Goal: Use online tool/utility: Utilize a website feature to perform a specific function

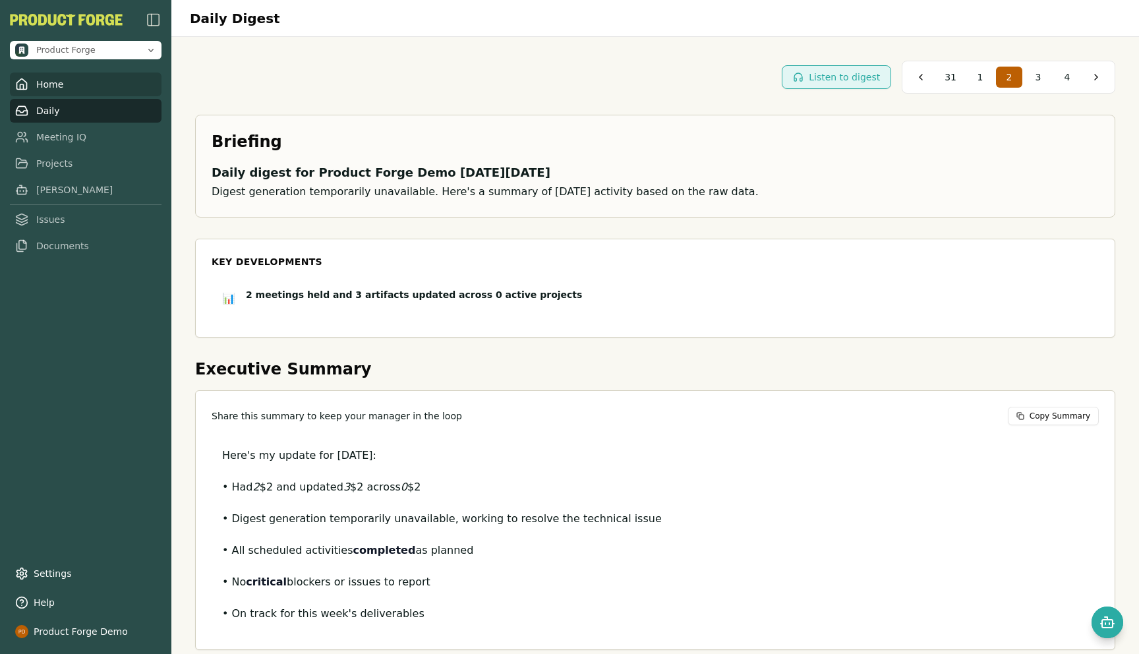
click at [36, 94] on link "Home" at bounding box center [86, 85] width 152 height 24
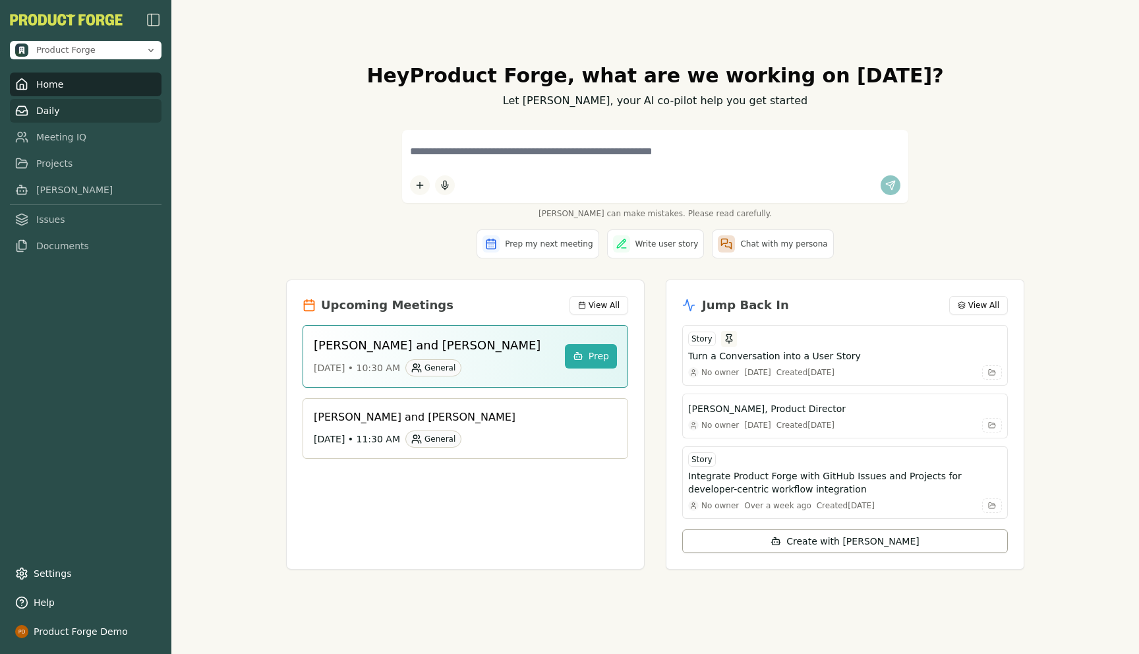
click at [73, 117] on link "Daily" at bounding box center [86, 111] width 152 height 24
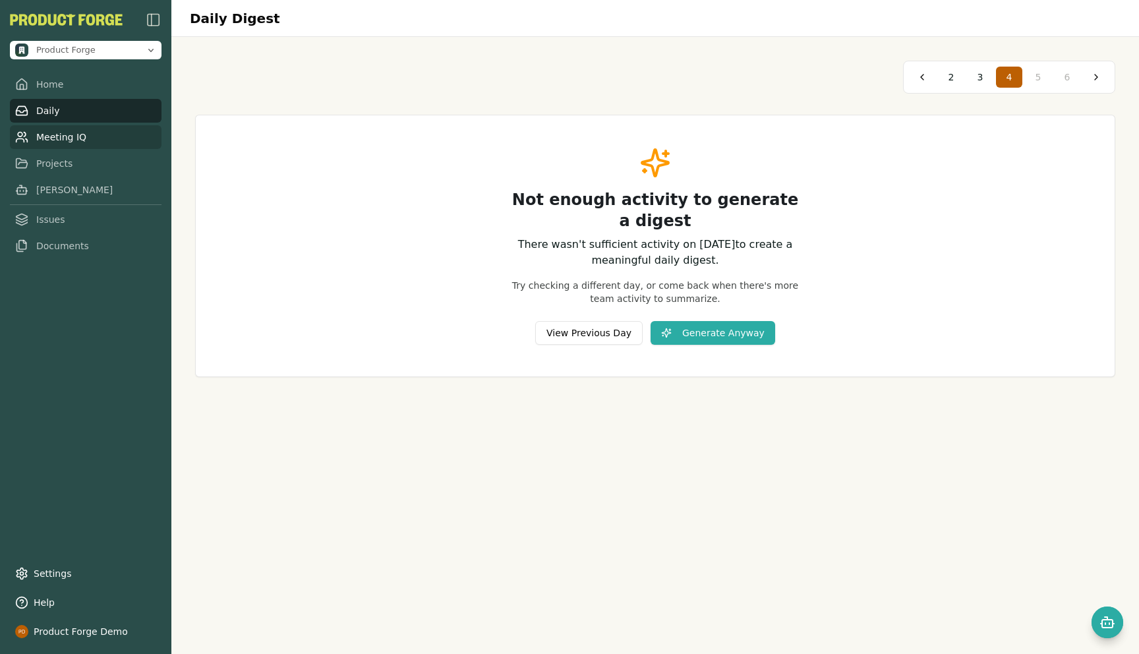
click at [38, 140] on link "Meeting IQ" at bounding box center [86, 137] width 152 height 24
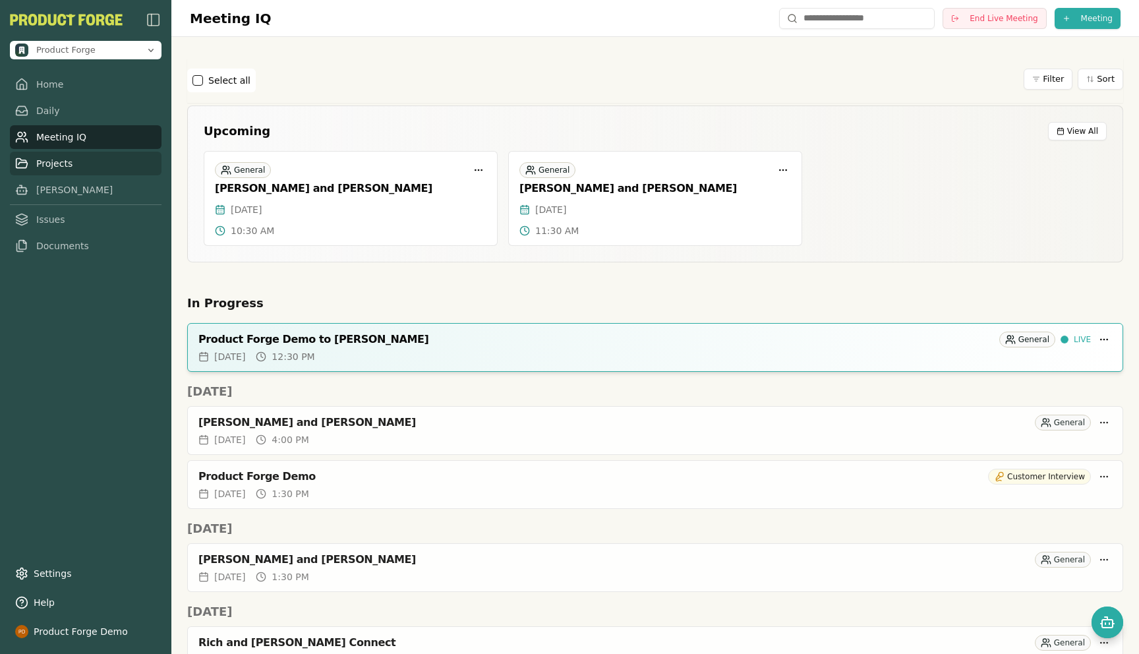
click at [36, 164] on link "Projects" at bounding box center [86, 164] width 152 height 24
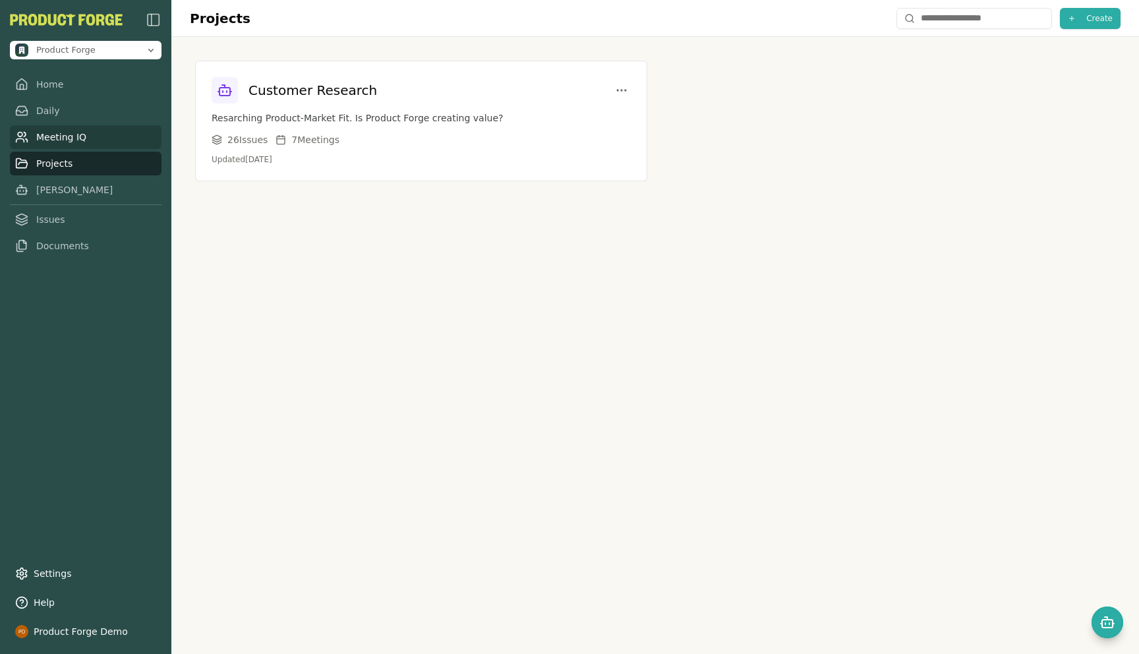
click at [45, 141] on link "Meeting IQ" at bounding box center [86, 137] width 152 height 24
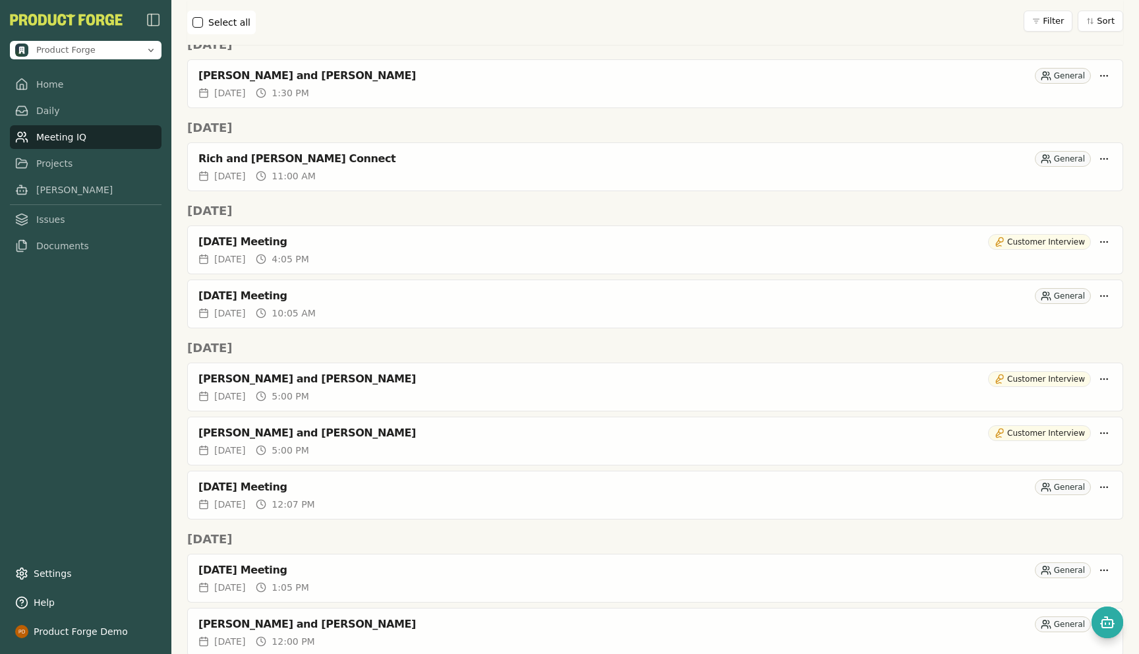
scroll to position [495, 0]
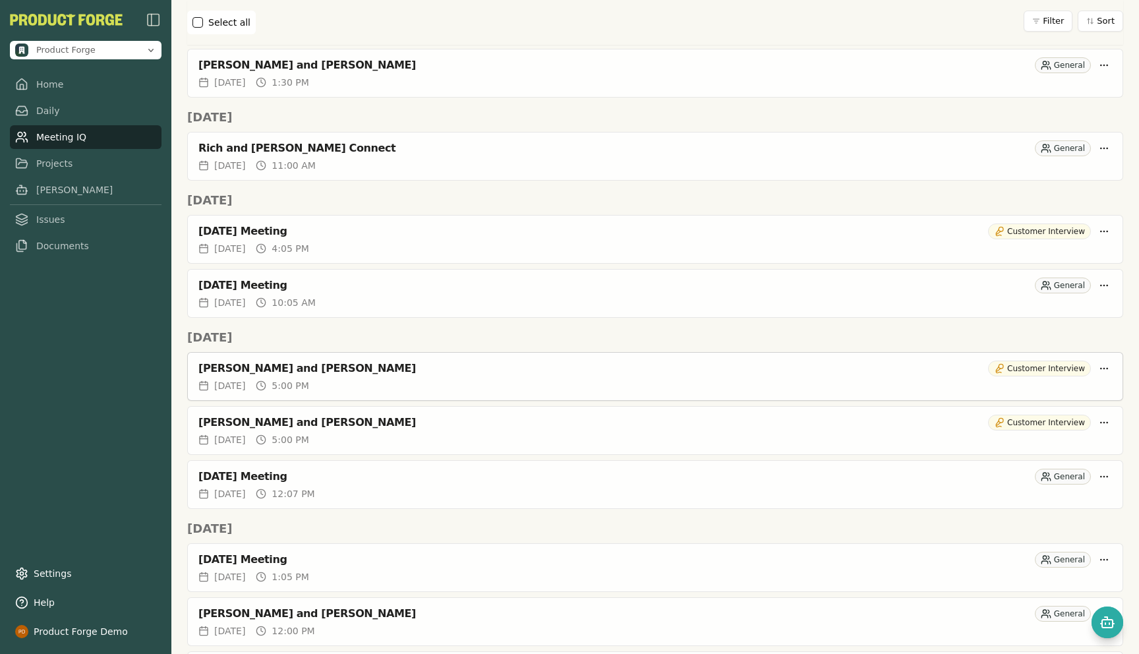
click at [288, 369] on div "[PERSON_NAME] and [PERSON_NAME]" at bounding box center [590, 368] width 785 height 13
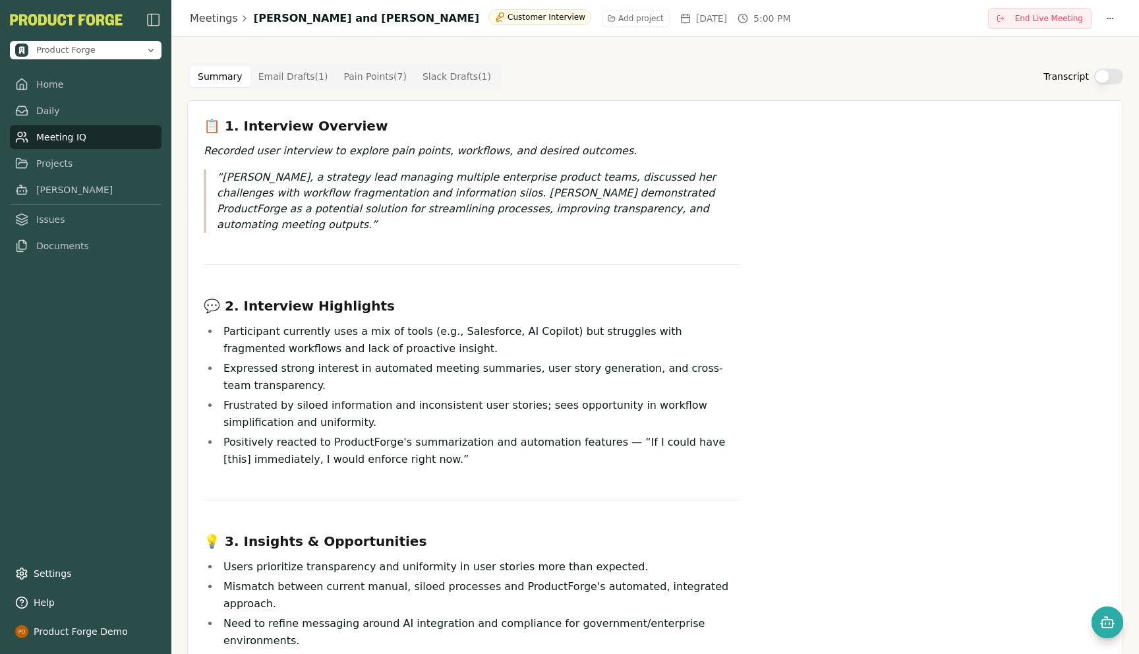
click at [365, 73] on Point "Pain Points ( 7 )" at bounding box center [375, 76] width 79 height 21
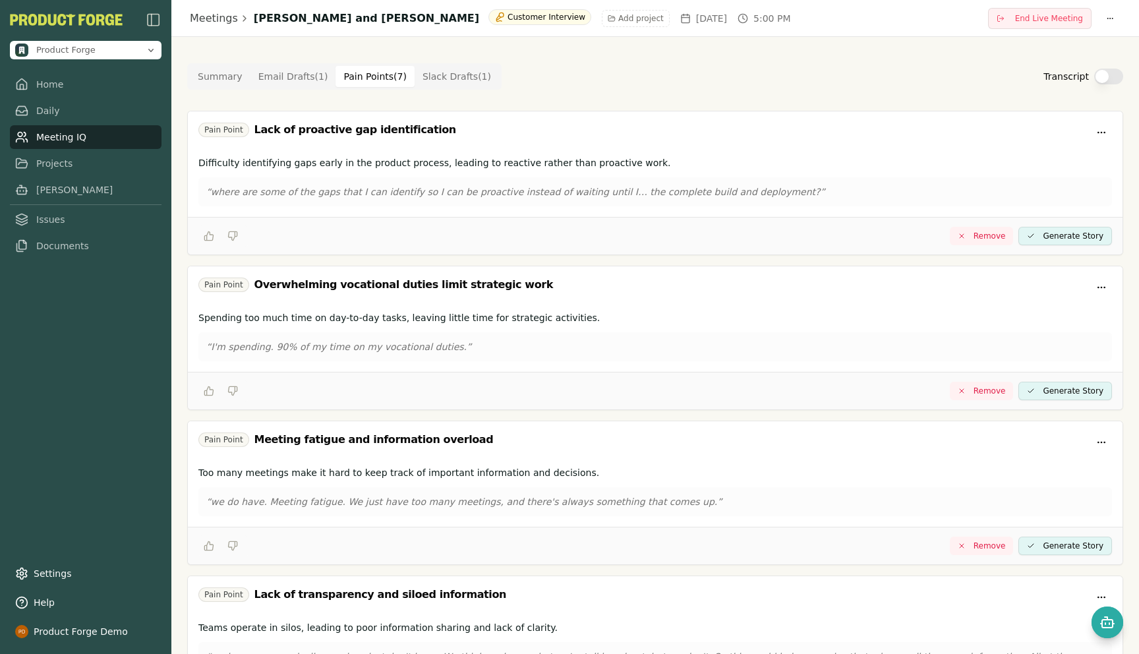
click at [427, 76] on Draft "Slack Drafts ( 1 )" at bounding box center [457, 76] width 84 height 21
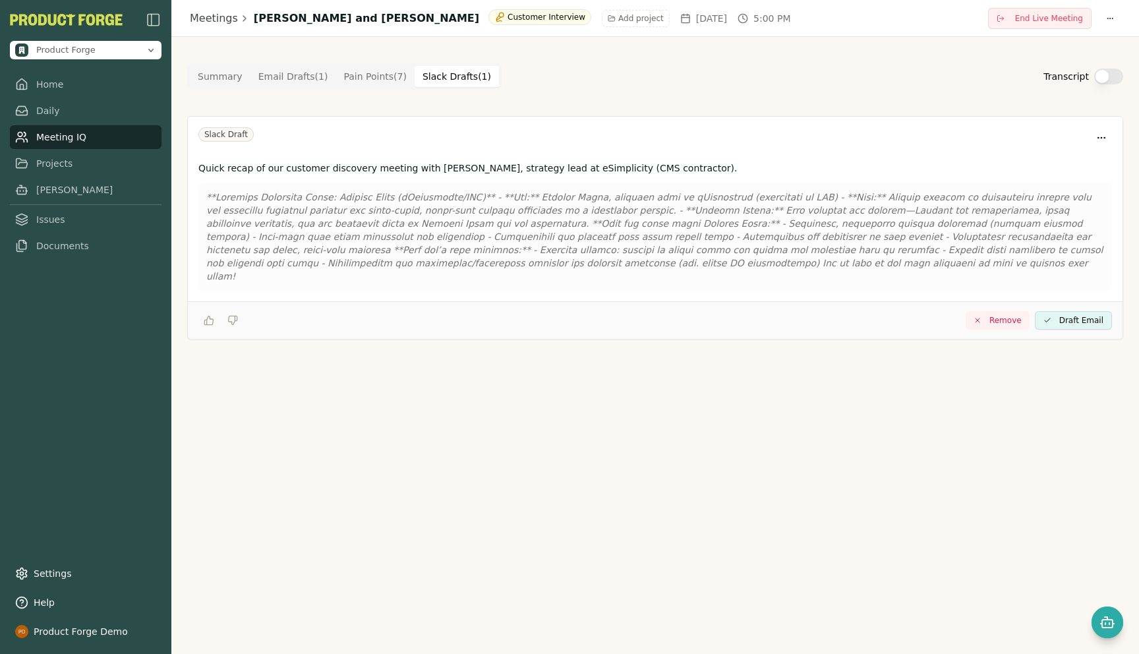
click at [353, 76] on Point "Pain Points ( 7 )" at bounding box center [375, 76] width 79 height 21
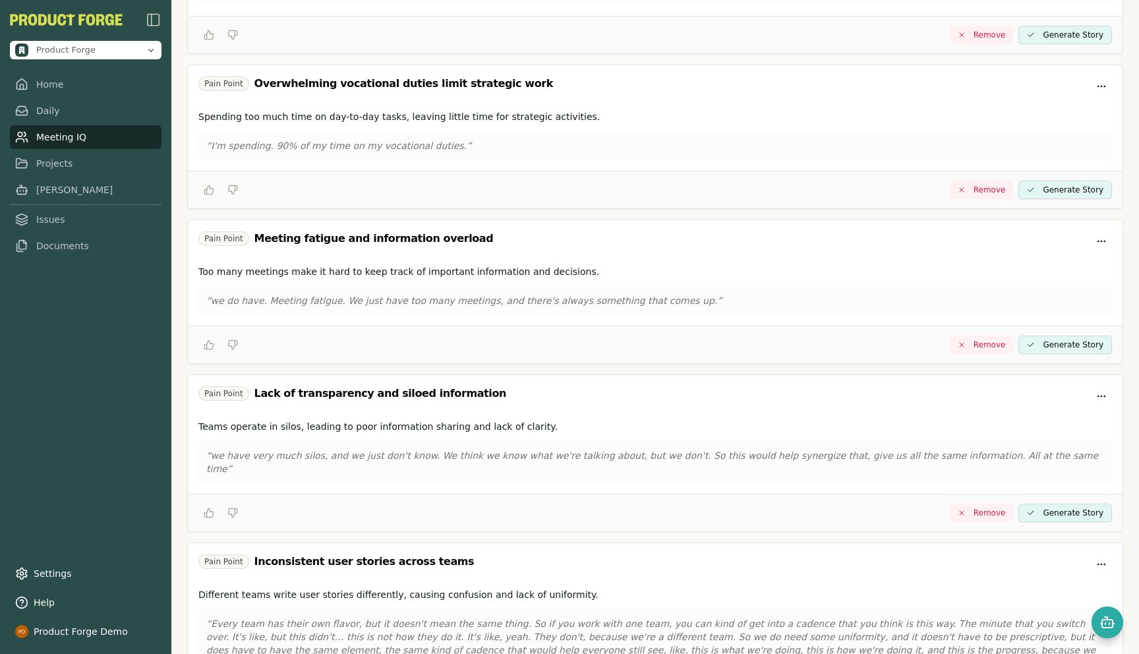
scroll to position [665, 0]
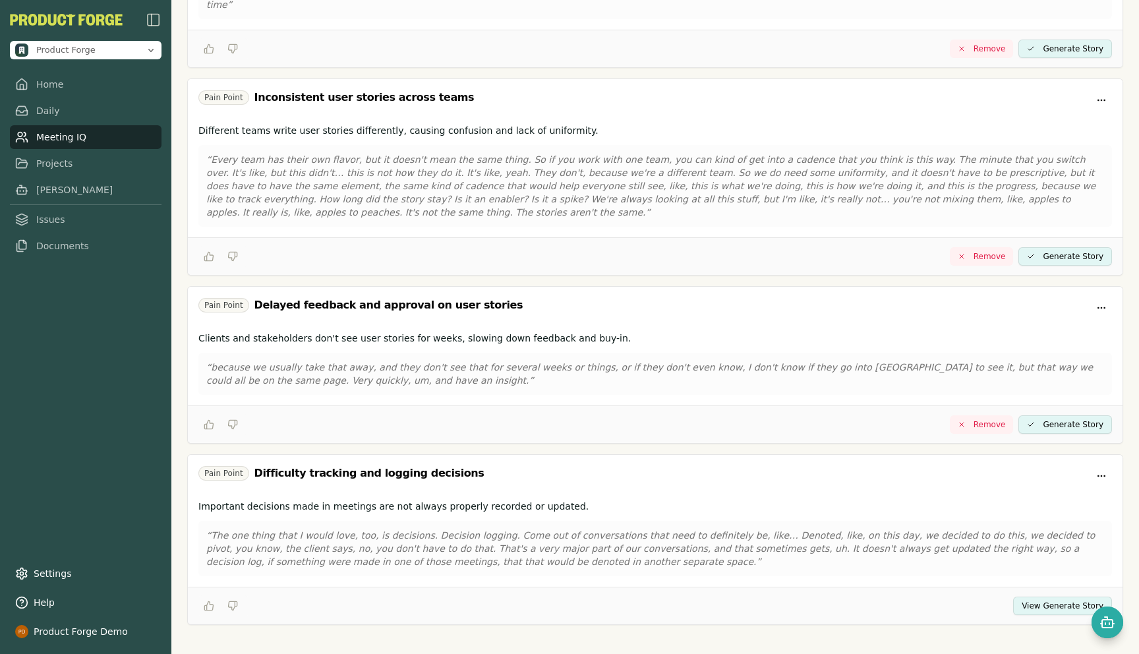
click at [1040, 597] on button "View Generate Story" at bounding box center [1062, 606] width 99 height 18
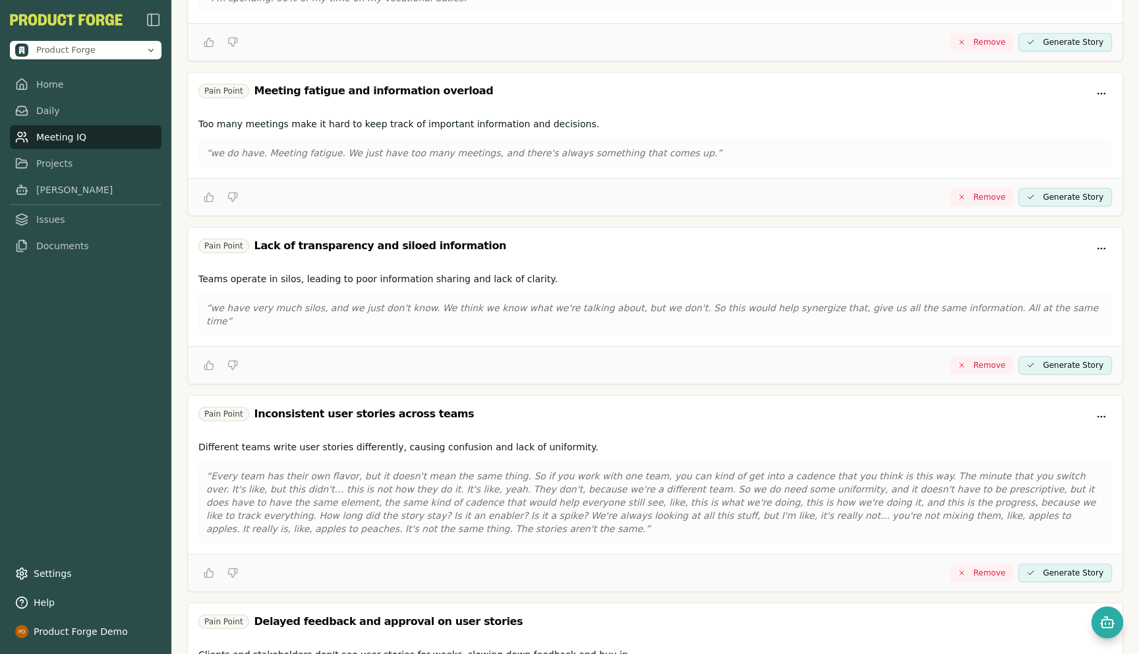
scroll to position [0, 0]
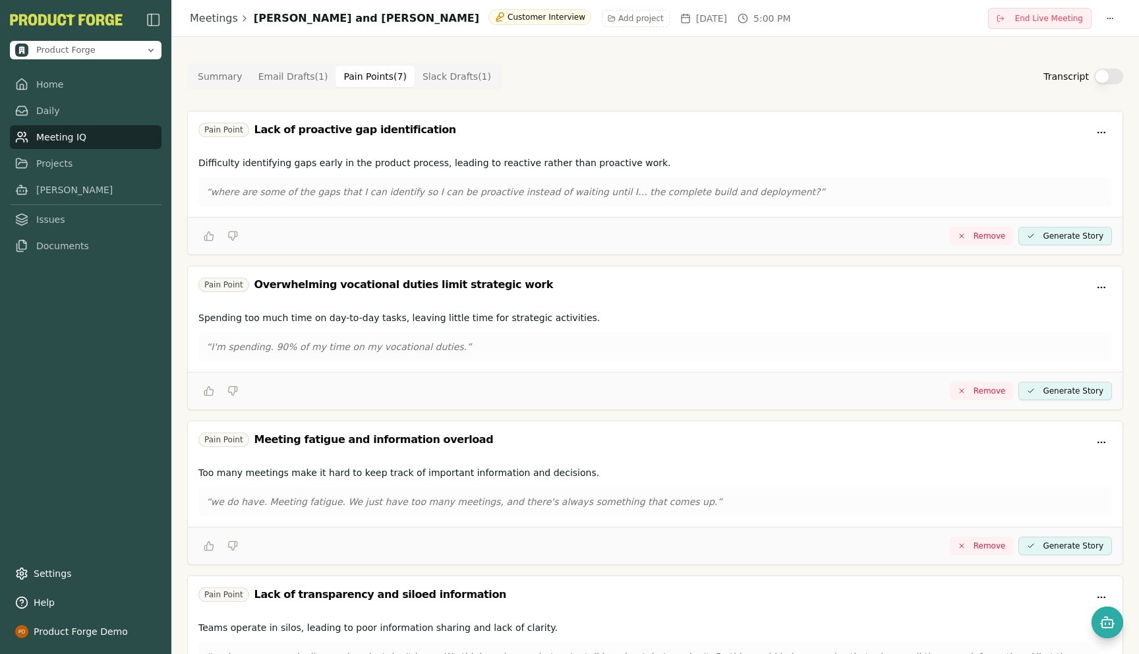
click at [60, 139] on link "Meeting IQ" at bounding box center [86, 137] width 152 height 24
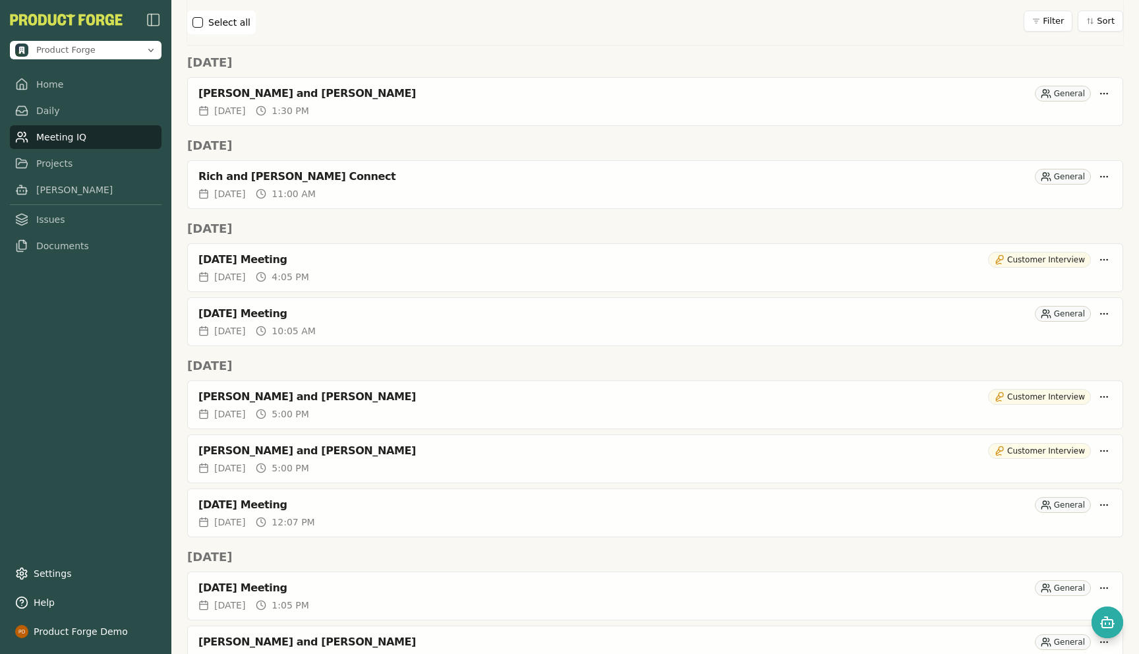
scroll to position [490, 0]
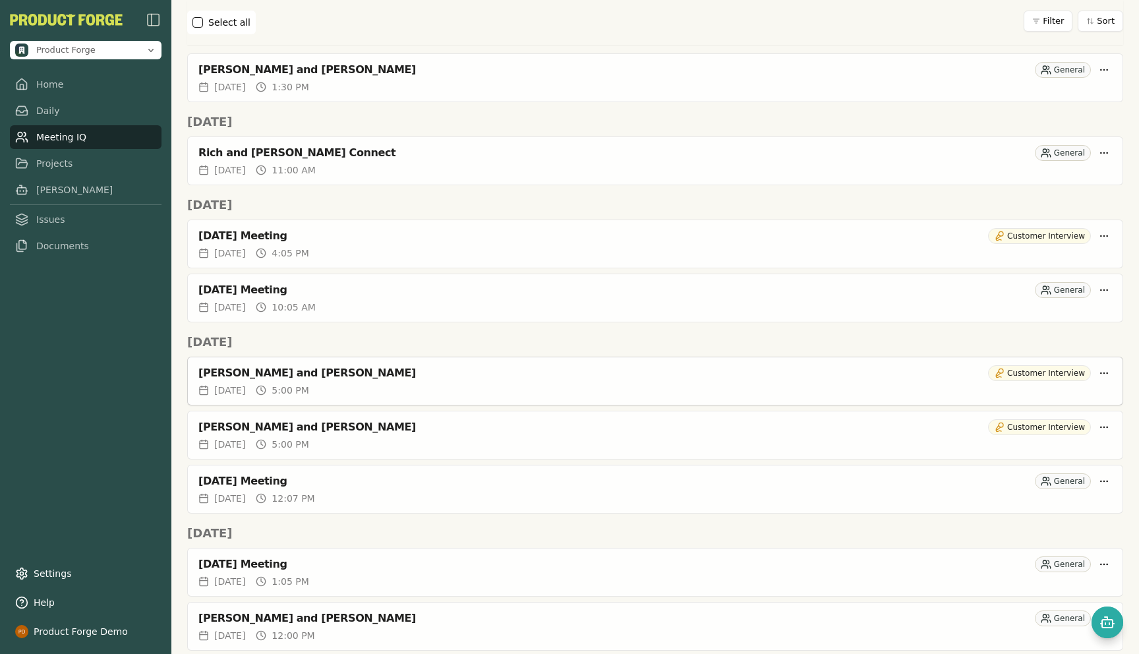
click at [357, 371] on div "[PERSON_NAME] and [PERSON_NAME]" at bounding box center [590, 373] width 785 height 13
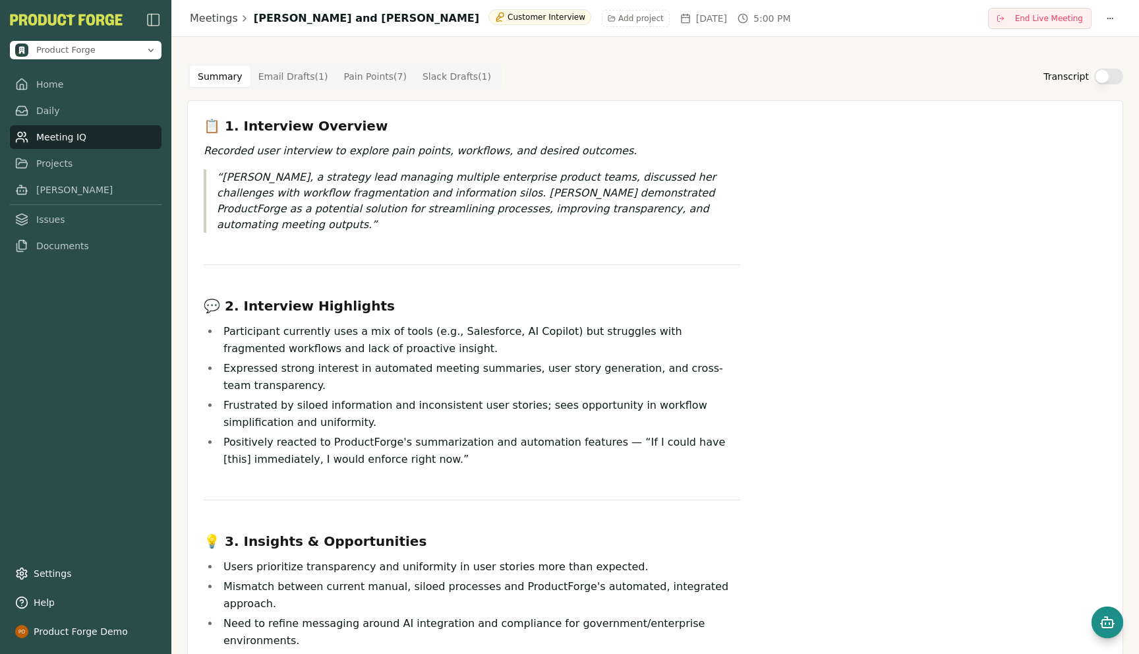
click at [1096, 612] on button "Open chat" at bounding box center [1108, 623] width 32 height 32
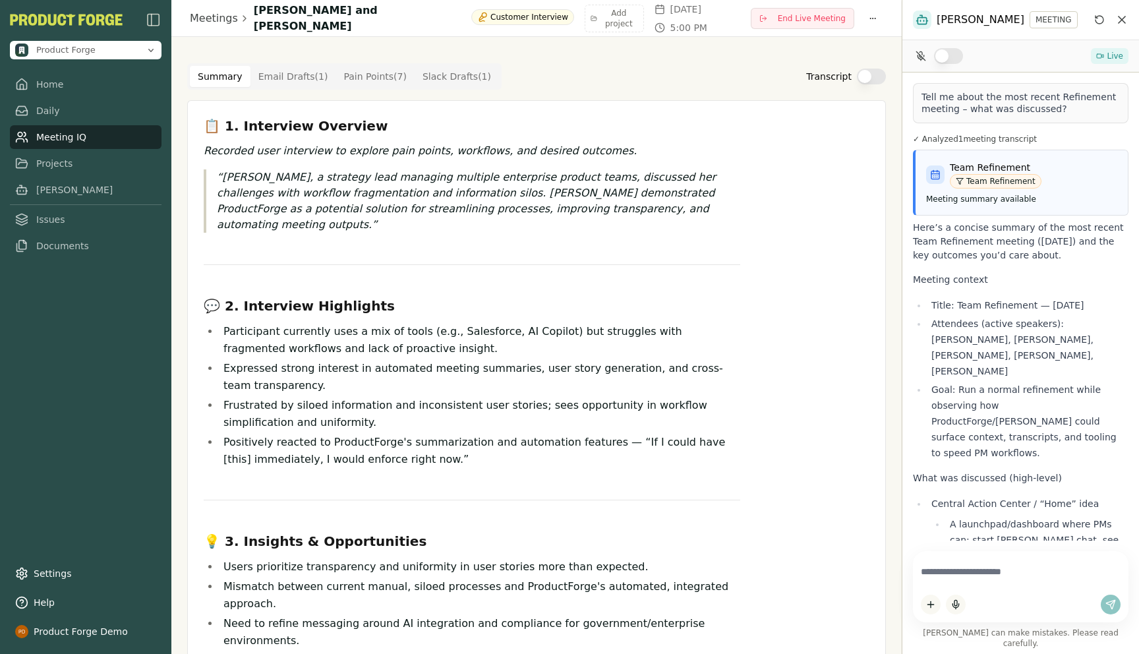
scroll to position [4001, 0]
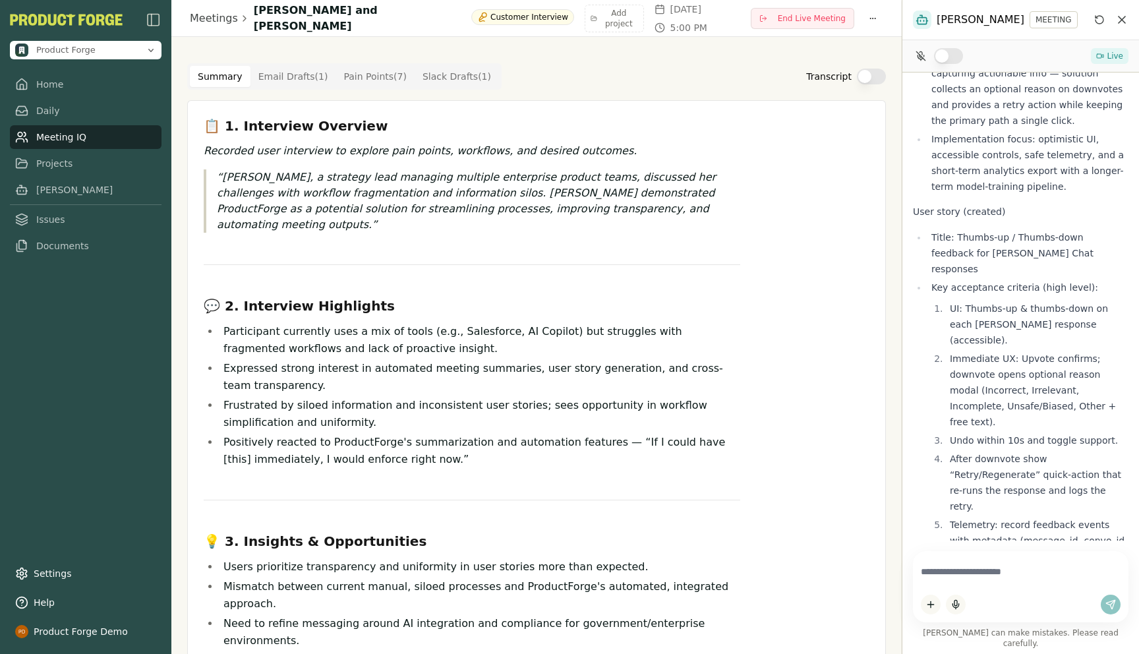
click at [1099, 17] on icon "Reset conversation" at bounding box center [1100, 20] width 11 height 11
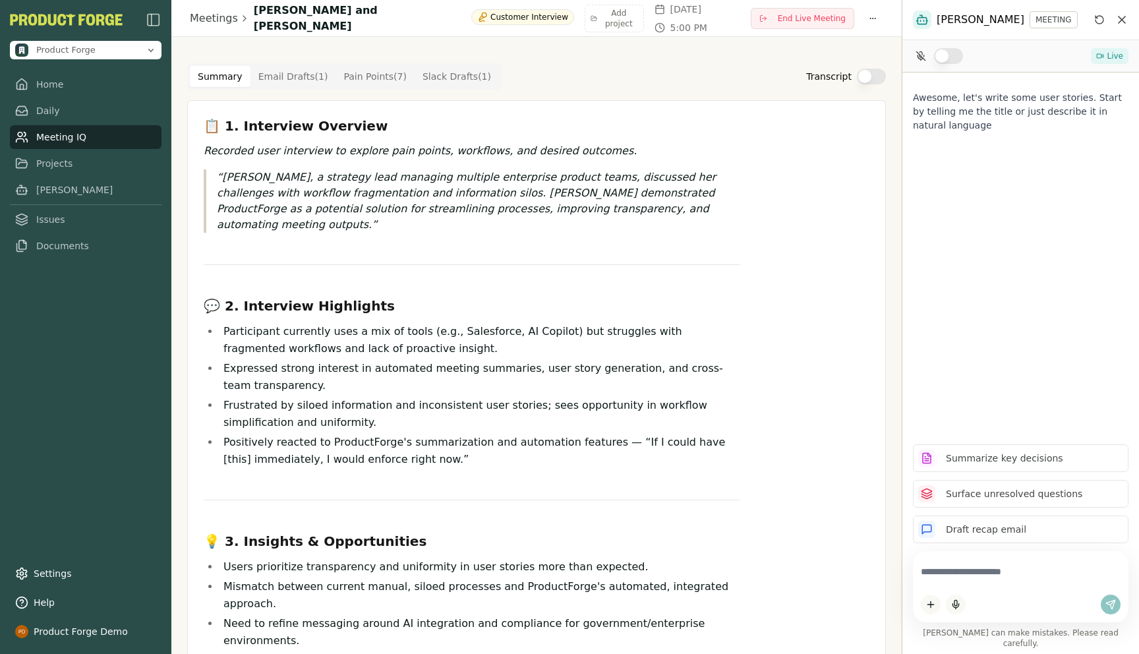
click at [953, 585] on textarea at bounding box center [1021, 572] width 200 height 26
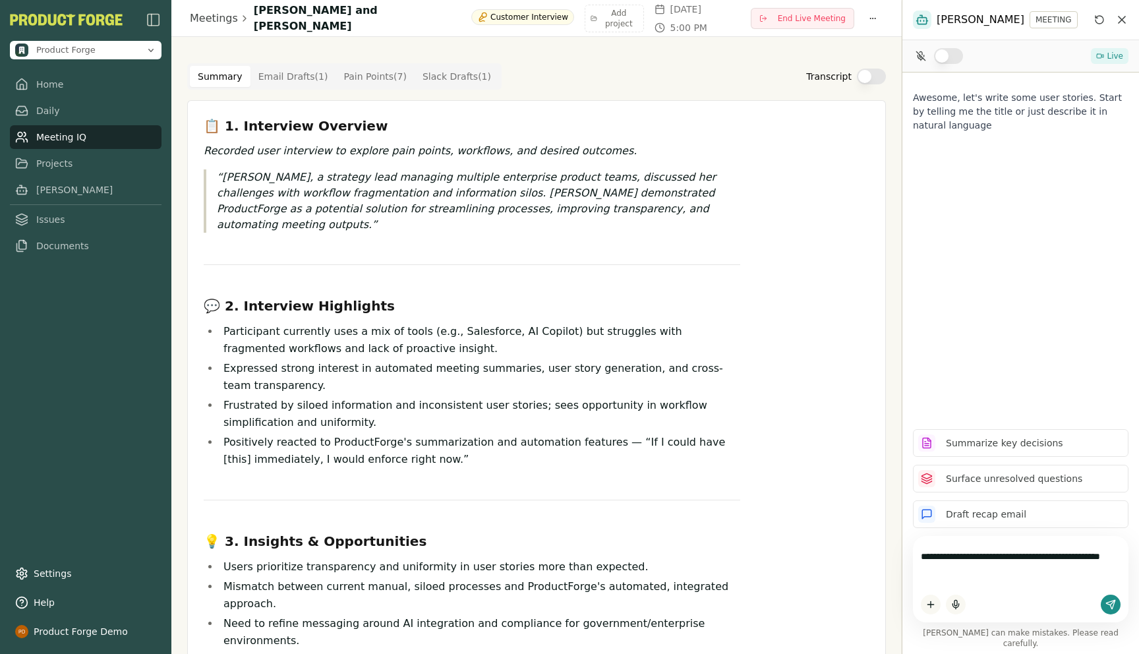
type textarea "**********"
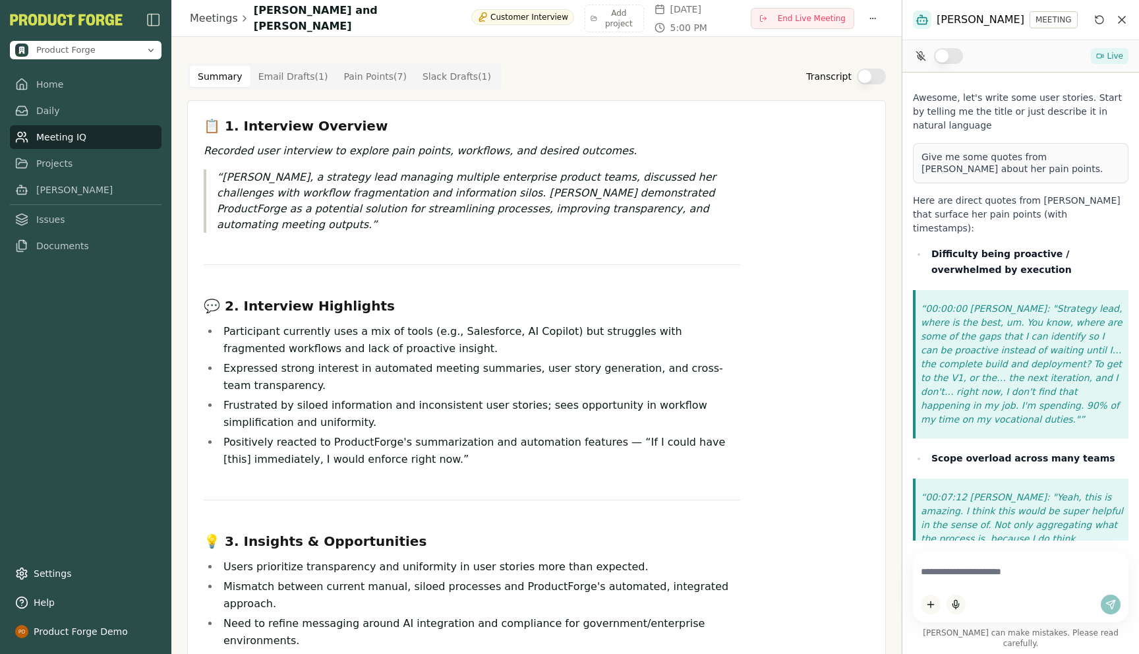
scroll to position [1269, 0]
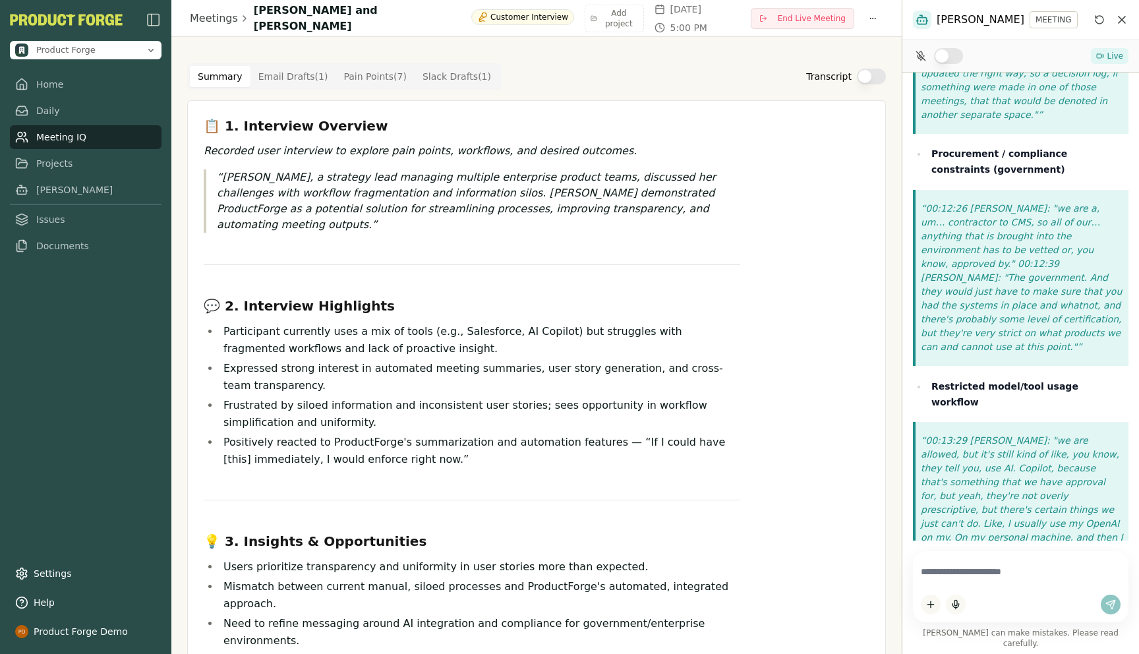
click at [420, 297] on h3 "💬 2. Interview Highlights" at bounding box center [472, 306] width 537 height 18
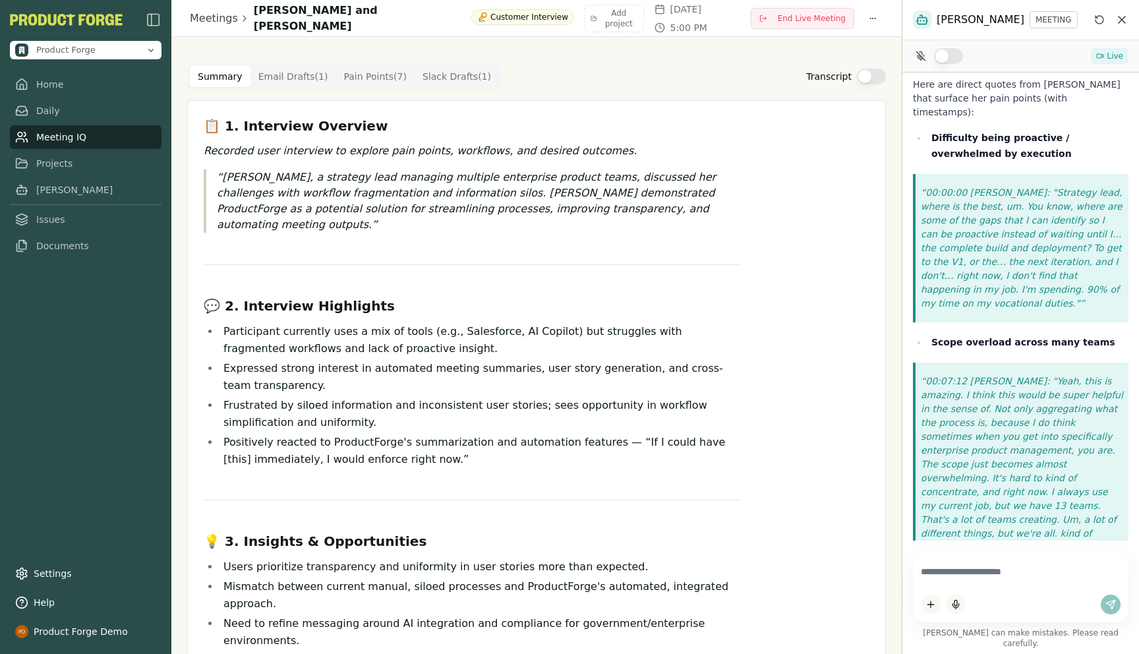
scroll to position [151, 0]
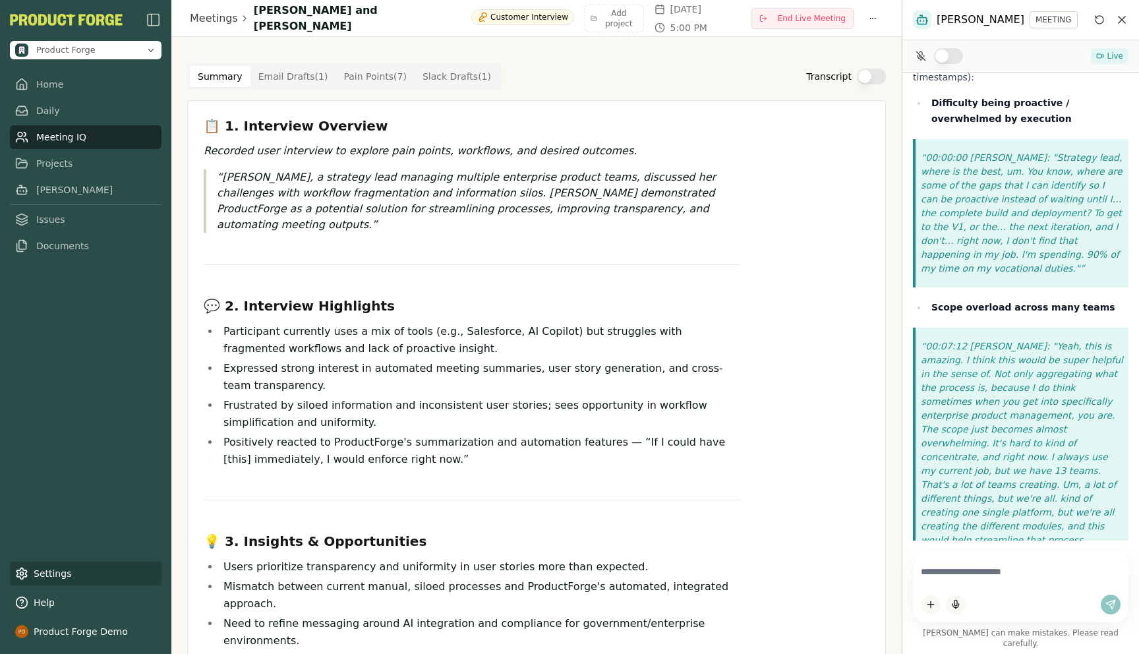
click at [51, 576] on link "Settings" at bounding box center [86, 574] width 152 height 24
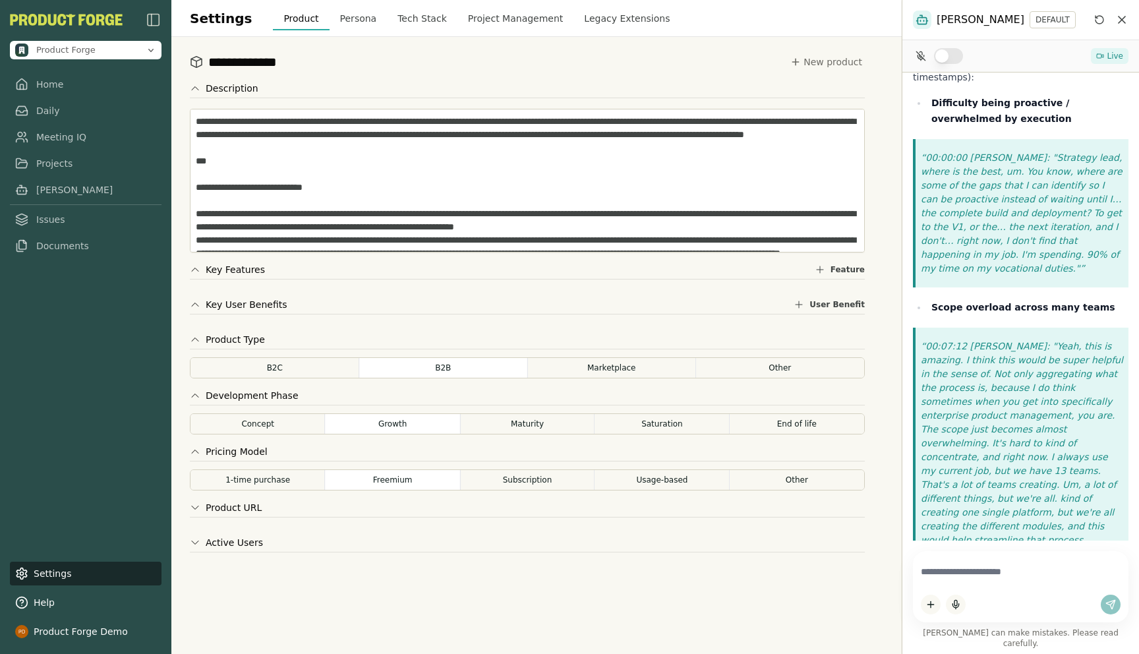
click at [338, 14] on button "Persona" at bounding box center [359, 19] width 58 height 24
